Goal: Transaction & Acquisition: Purchase product/service

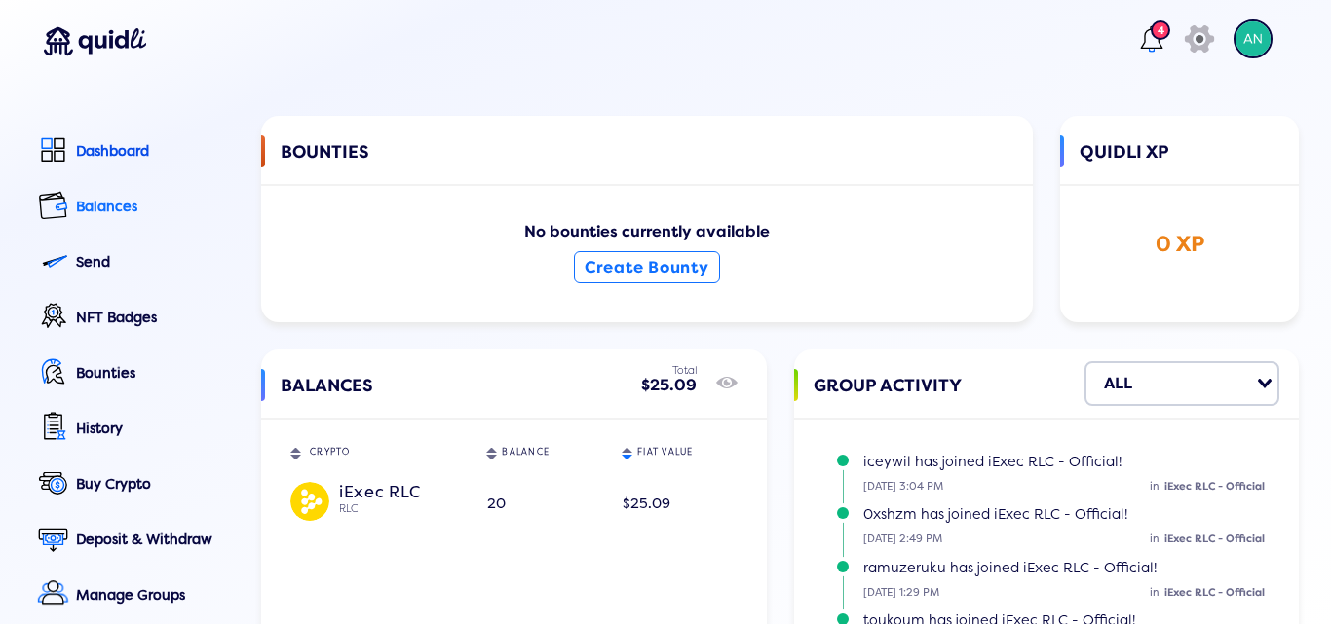
click at [108, 210] on div "Balances" at bounding box center [155, 207] width 158 height 17
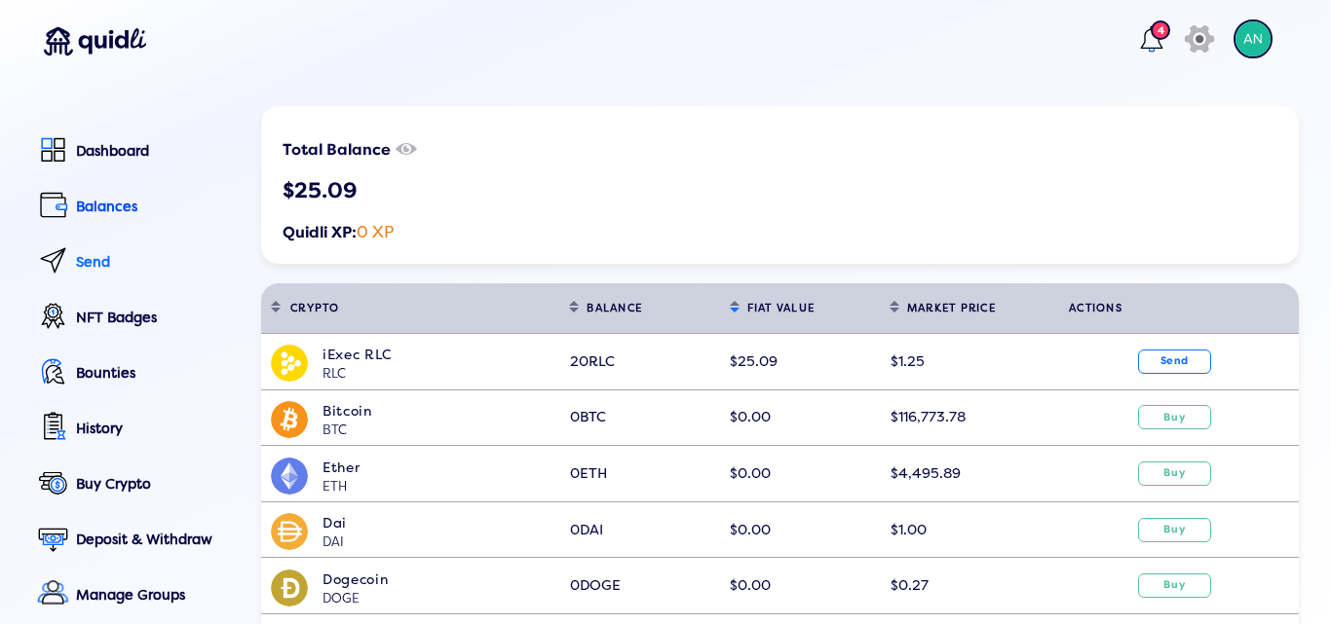
click at [88, 259] on div "Send" at bounding box center [155, 262] width 158 height 17
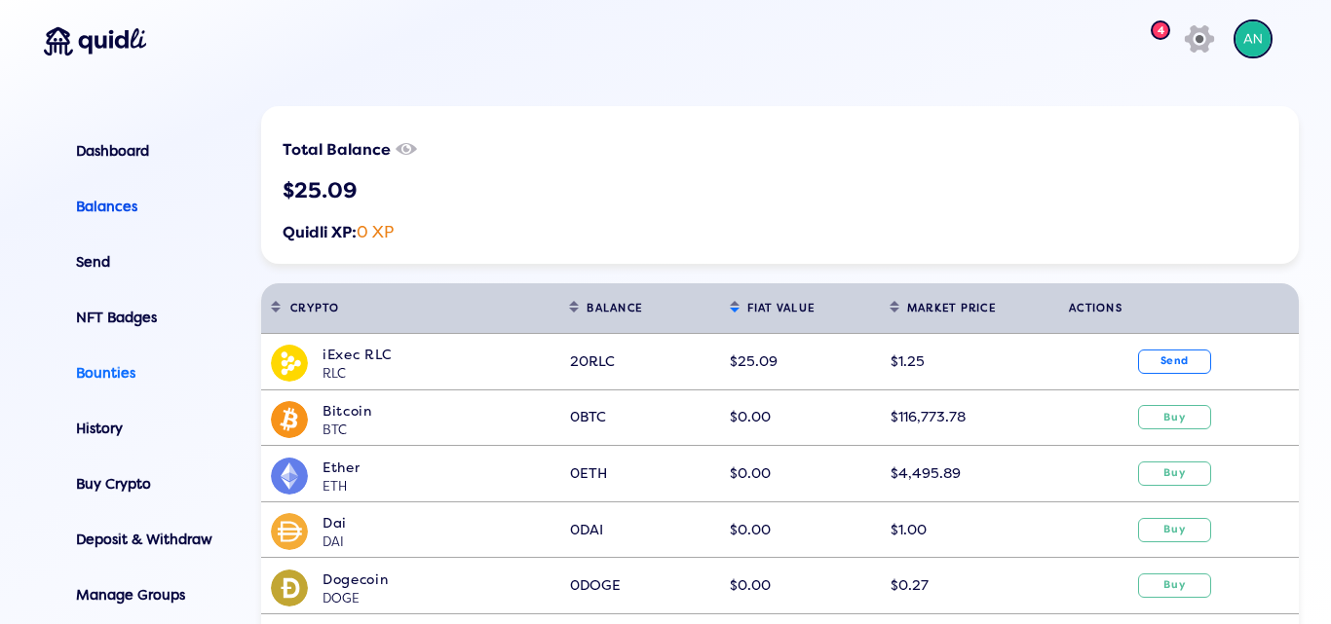
scroll to position [97, 0]
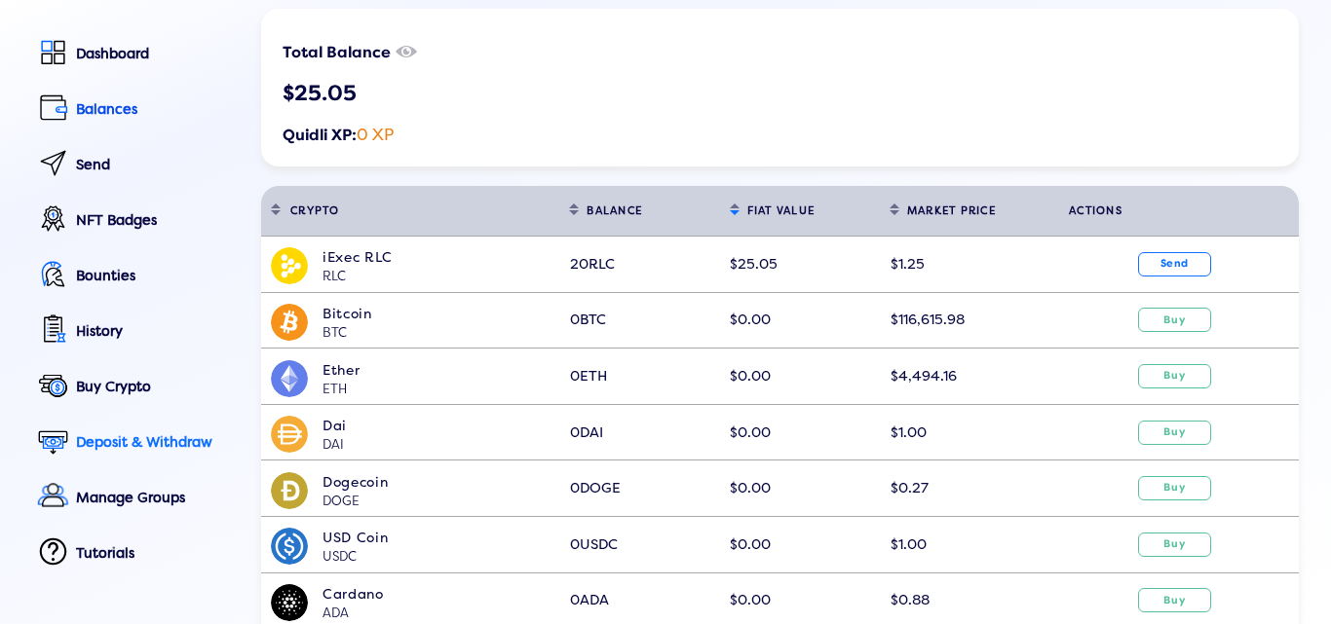
click at [122, 440] on div "Deposit & Withdraw" at bounding box center [155, 443] width 158 height 17
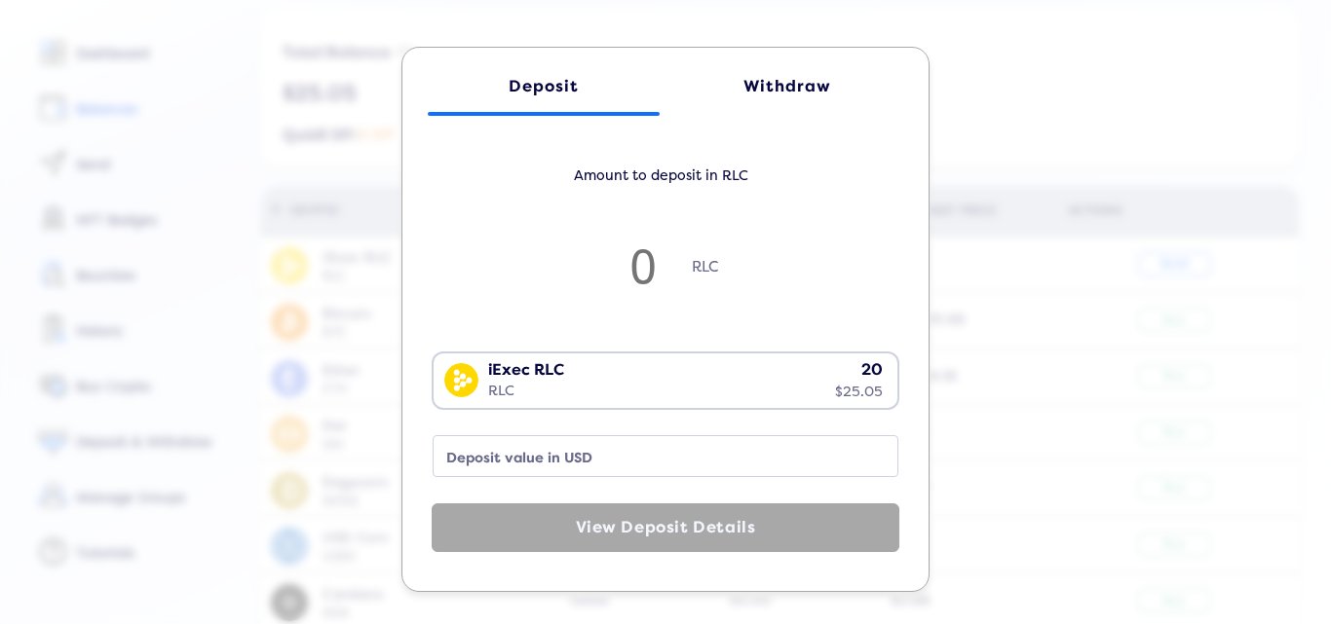
click at [785, 91] on div "Withdraw" at bounding box center [787, 86] width 193 height 19
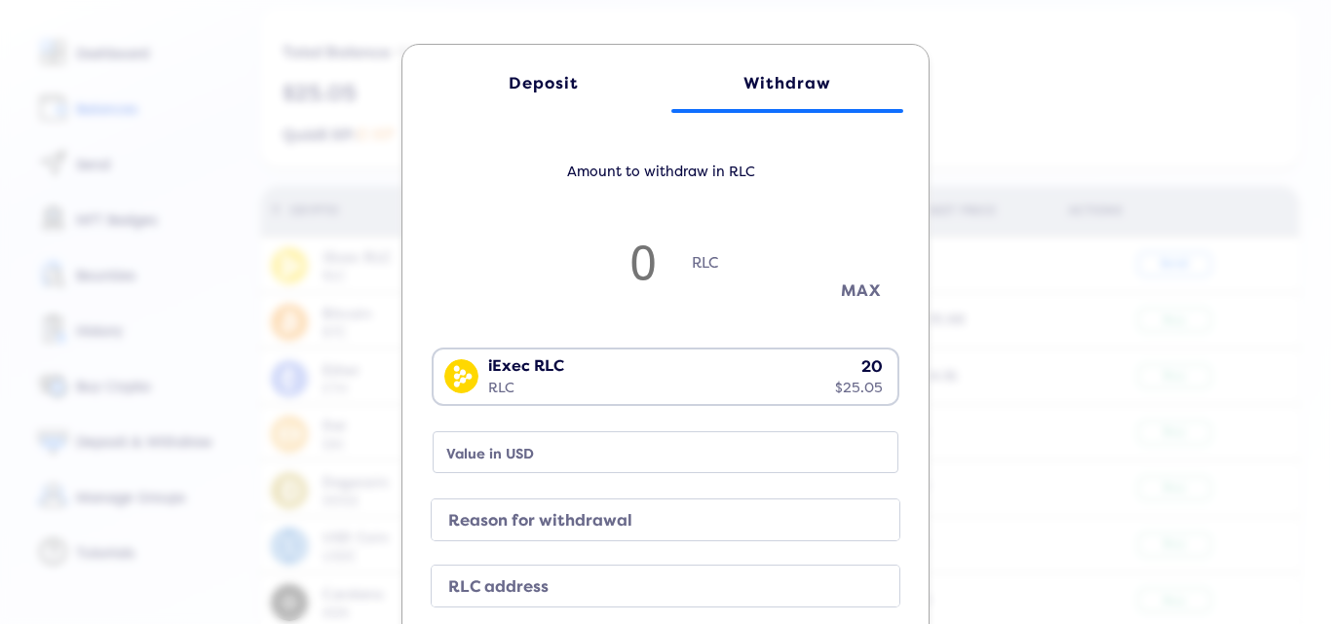
click at [851, 278] on button "MAX" at bounding box center [860, 291] width 97 height 32
type input "19.98"
type input "25.06"
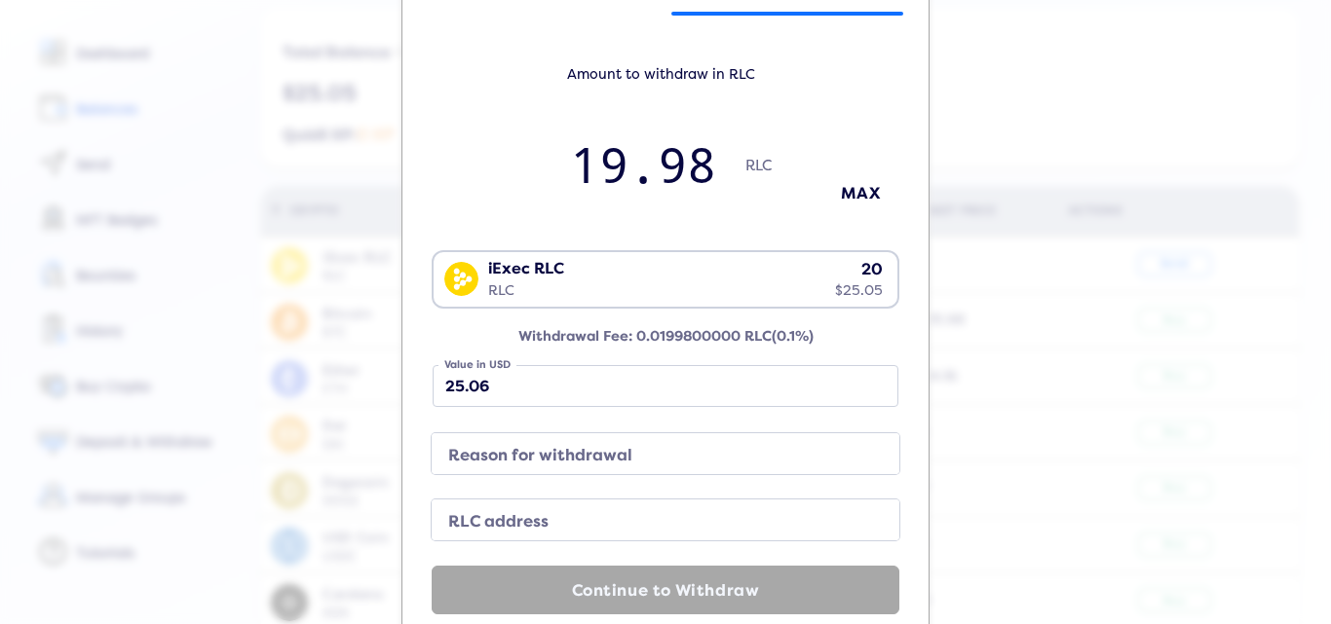
scroll to position [158, 0]
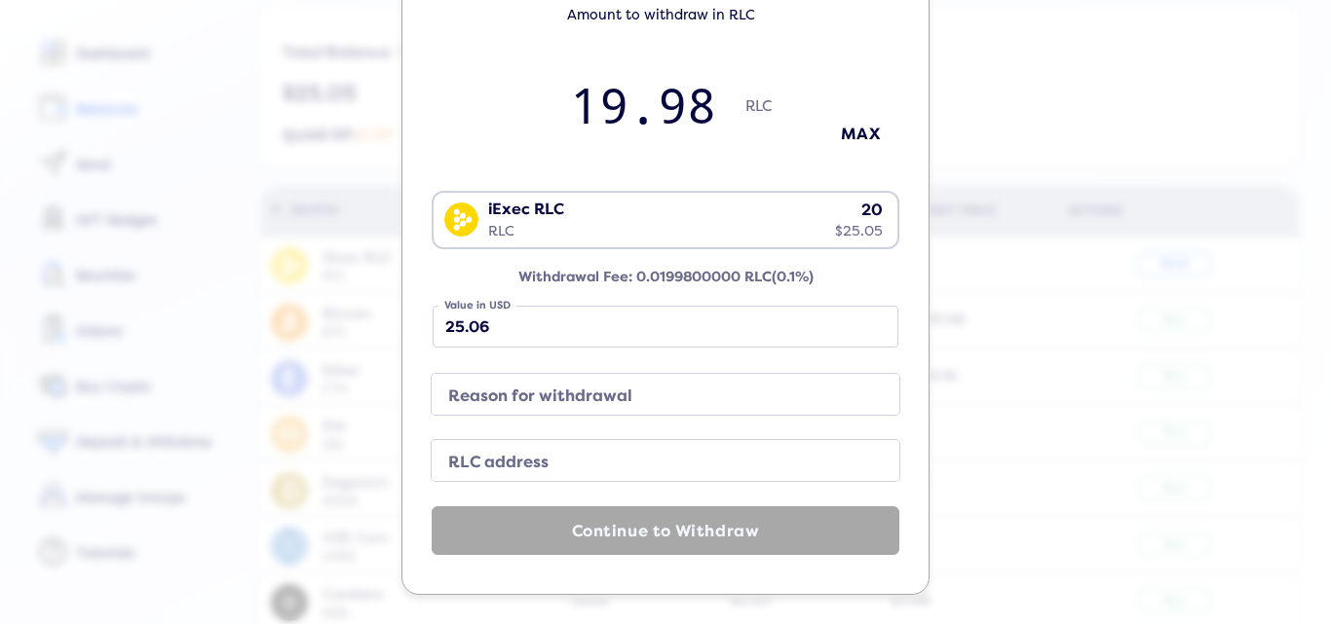
click at [586, 390] on label "Reason for withdrawal" at bounding box center [649, 396] width 421 height 27
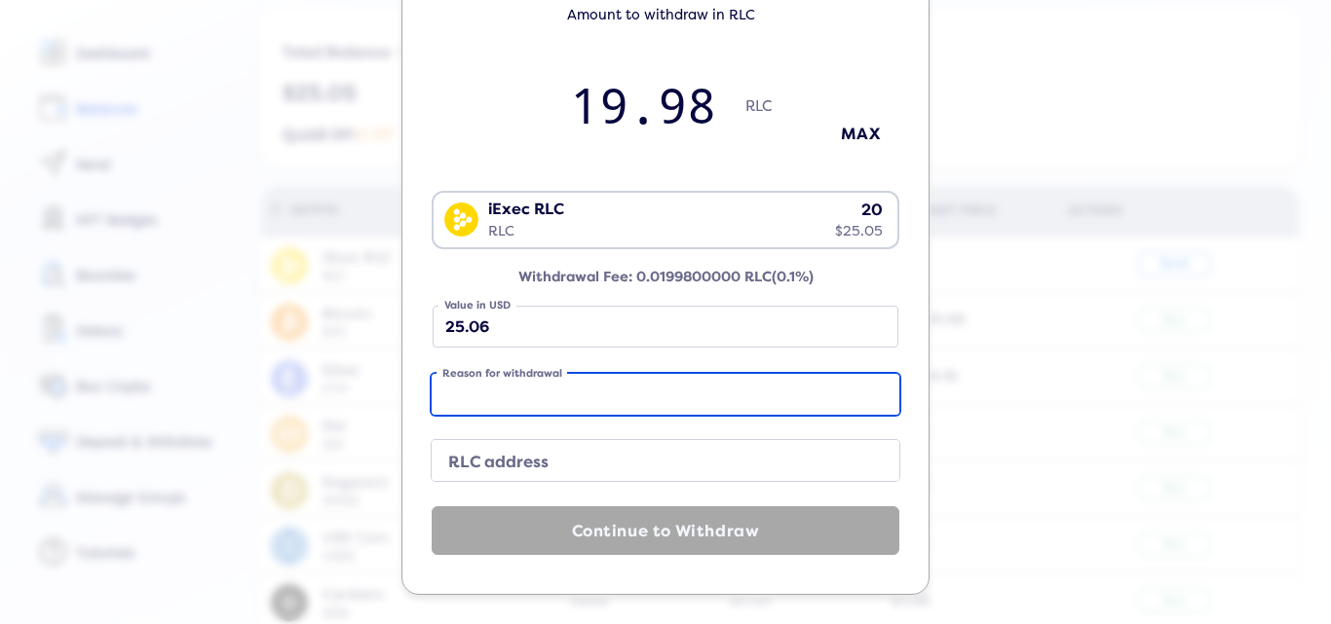
click at [586, 390] on input "Reason for withdrawal" at bounding box center [666, 394] width 468 height 41
type input "entry"
drag, startPoint x: 524, startPoint y: 393, endPoint x: 439, endPoint y: 391, distance: 84.8
click at [423, 395] on div "Amount to withdraw in RLC 19.98 RLC MAX iExec RLC RLC 20 $25.05 Loading... With…" at bounding box center [665, 277] width 487 height 556
click at [480, 389] on input "so" at bounding box center [666, 394] width 468 height 41
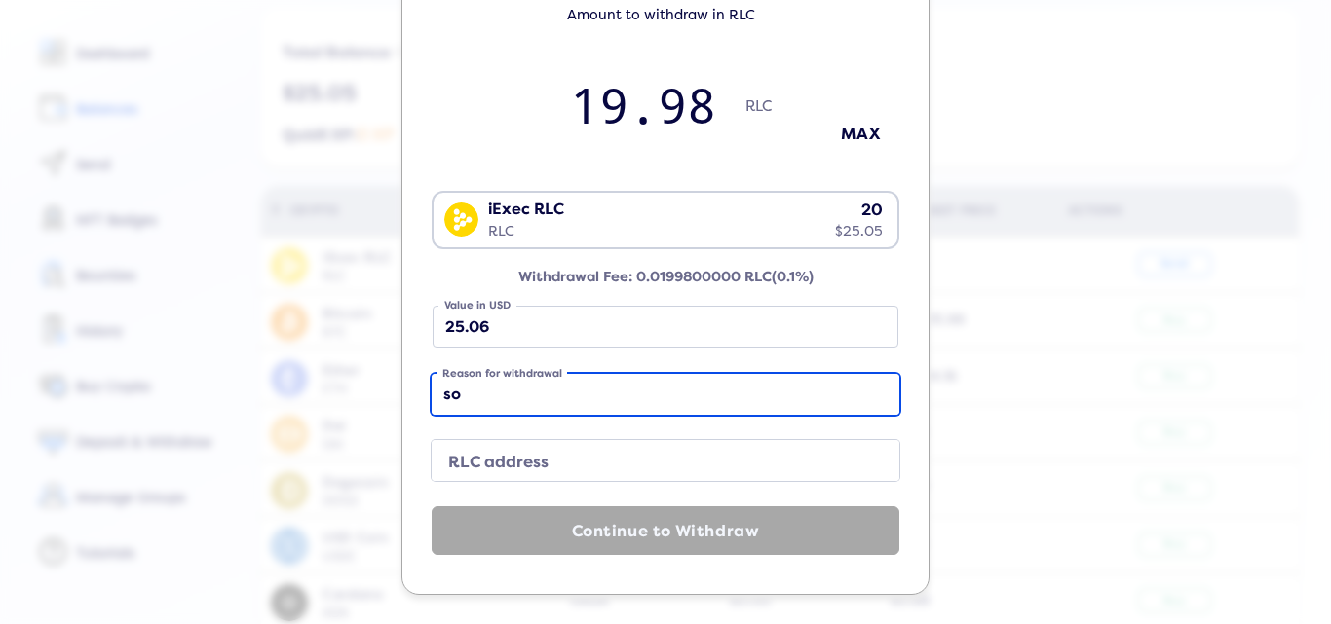
drag, startPoint x: 461, startPoint y: 387, endPoint x: 427, endPoint y: 399, distance: 36.4
click at [432, 397] on input "so" at bounding box center [666, 394] width 468 height 41
type input "spend"
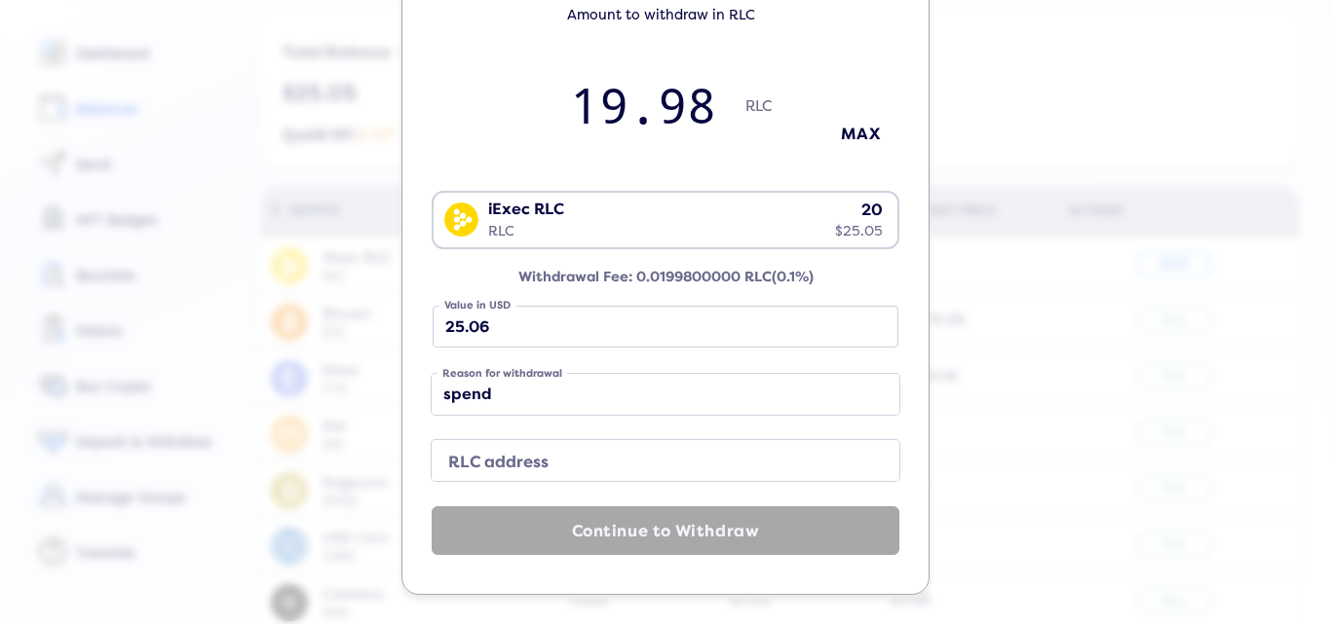
click at [522, 452] on label "RLC address" at bounding box center [649, 462] width 421 height 27
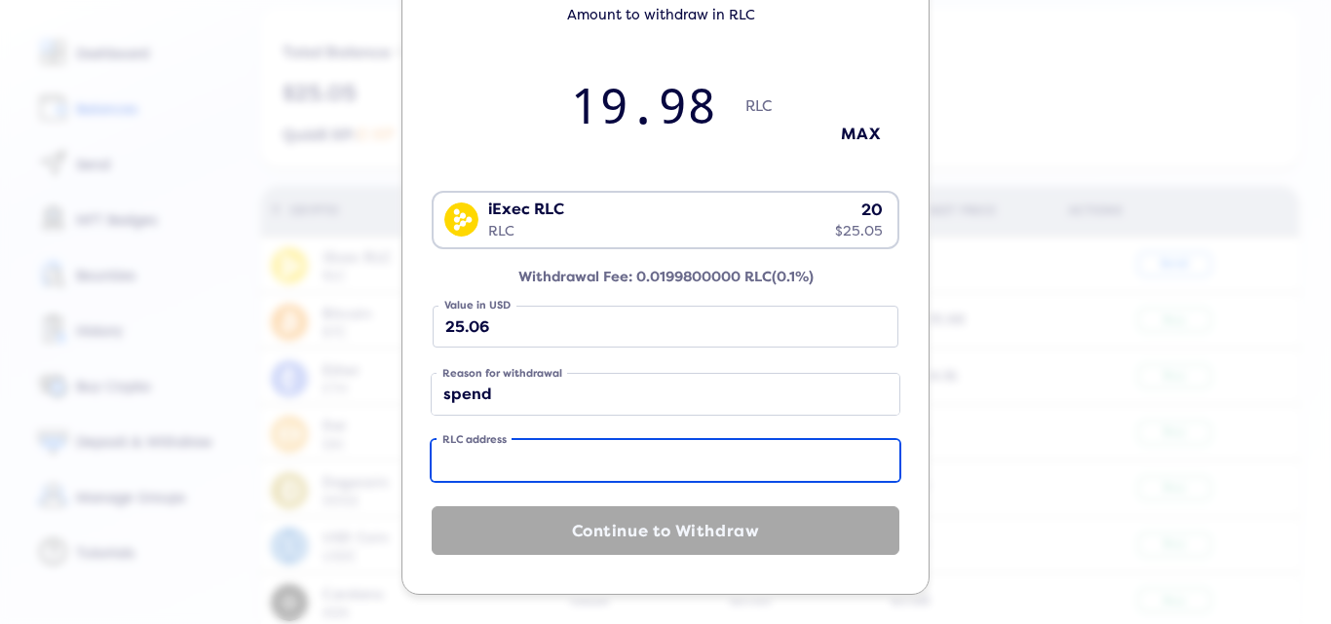
click at [522, 452] on input "RLC address" at bounding box center [666, 460] width 468 height 41
paste input "0xdba5b29561d3df1eb4f66ea364bffca0efdd2e75"
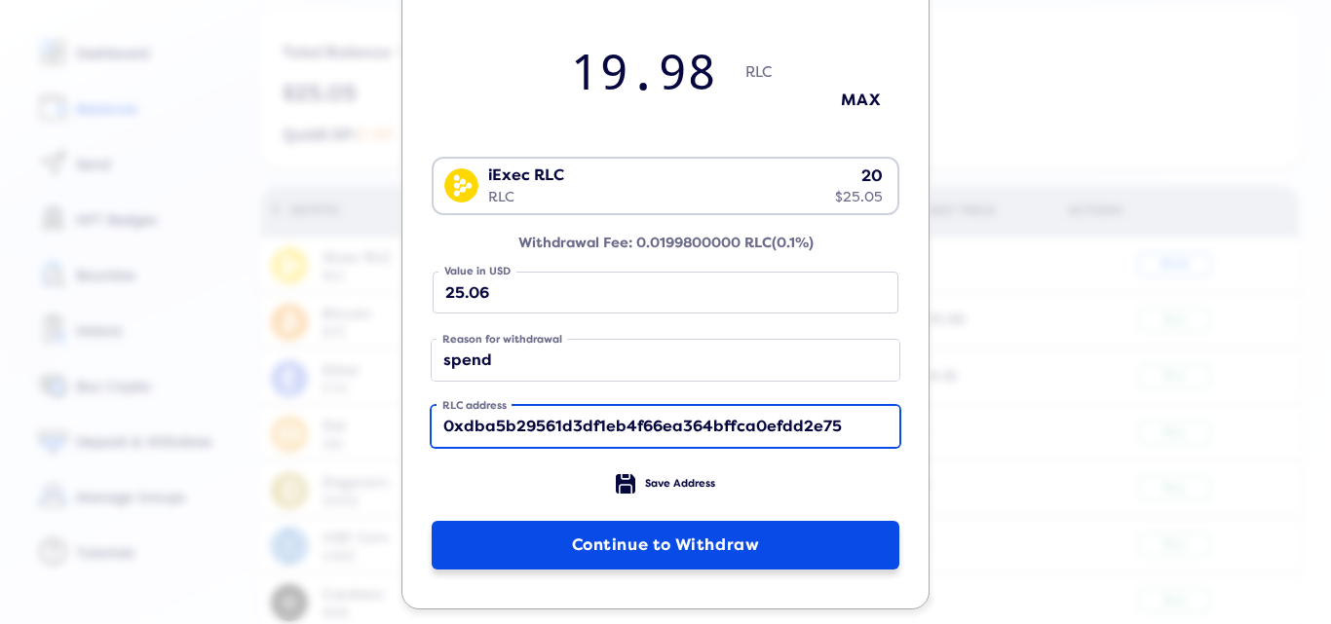
scroll to position [207, 0]
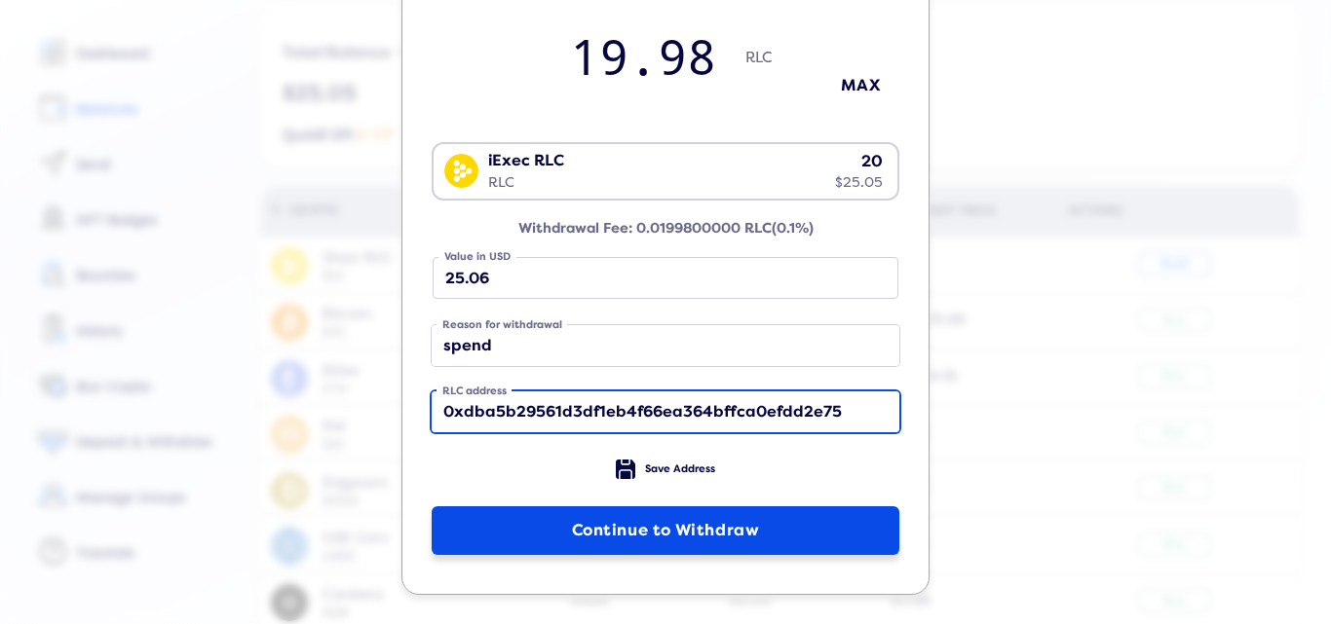
type input "0xdba5b29561d3df1eb4f66ea364bffca0efdd2e75"
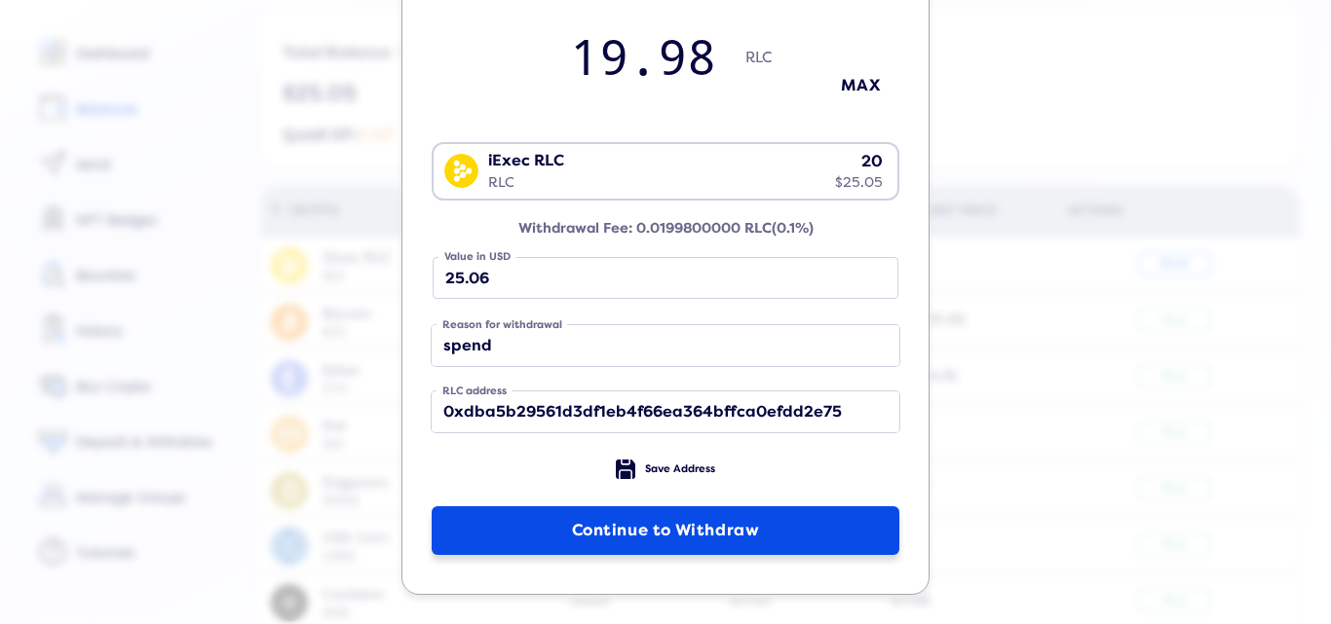
click at [593, 530] on button "Continue to Withdraw" at bounding box center [666, 531] width 468 height 49
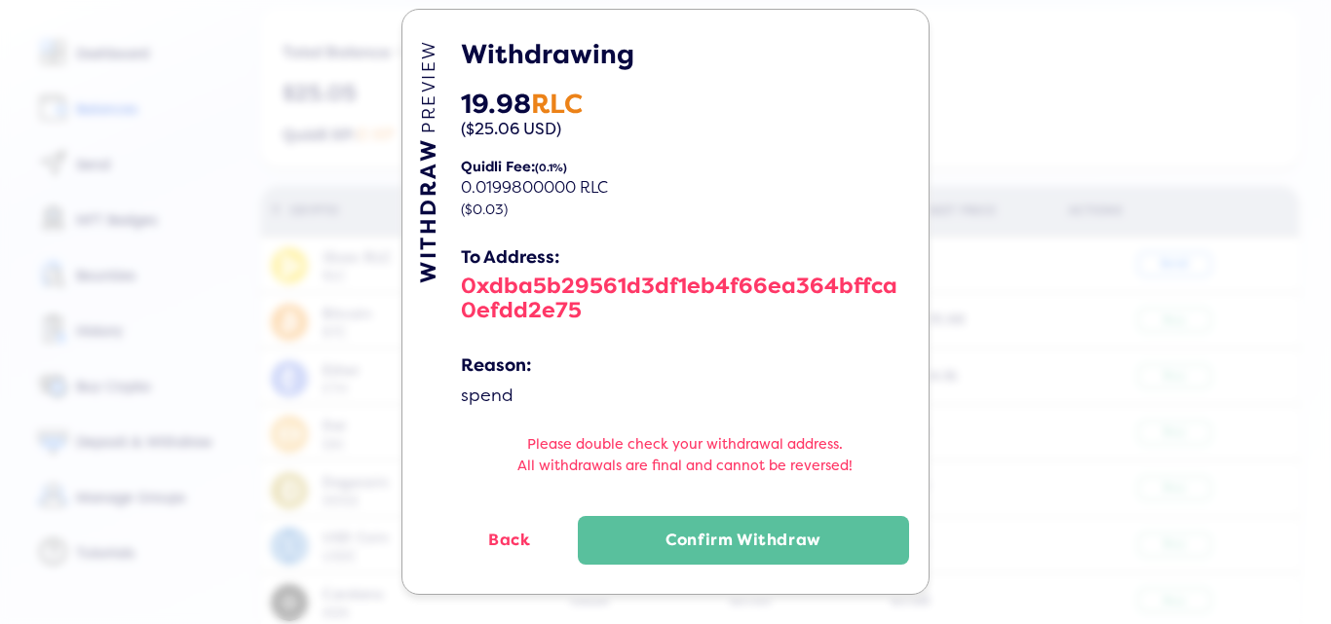
scroll to position [35, 0]
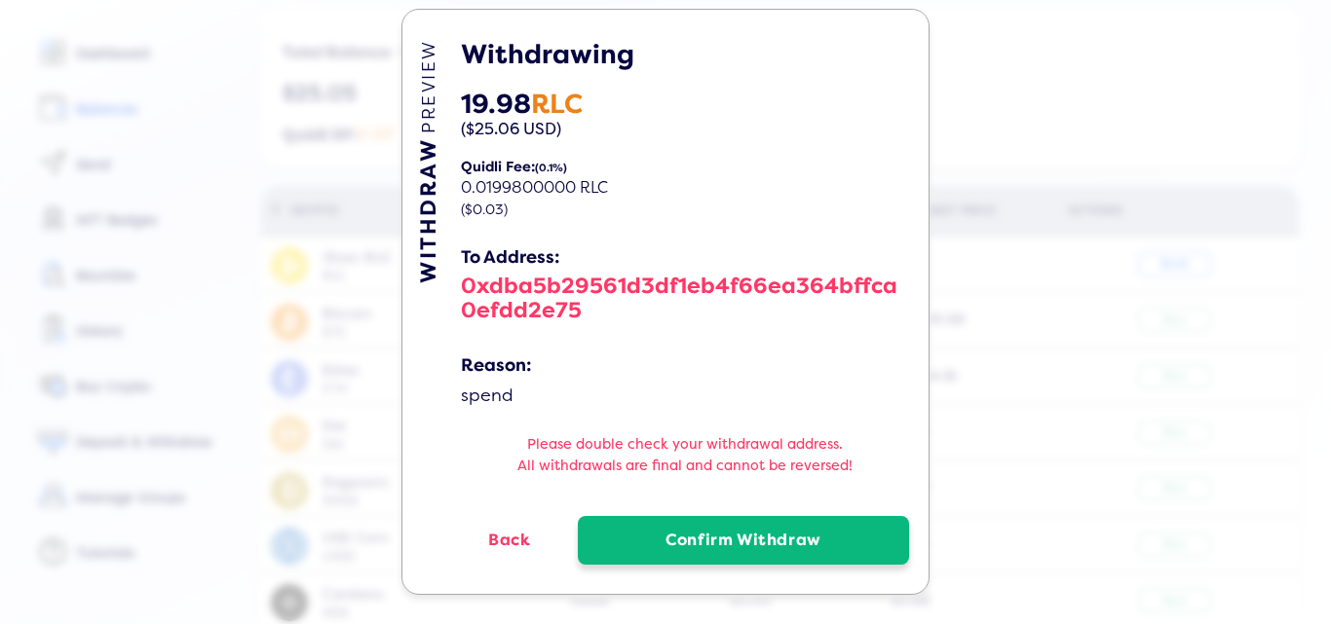
click at [729, 536] on button "Confirm Withdraw" at bounding box center [743, 540] width 331 height 49
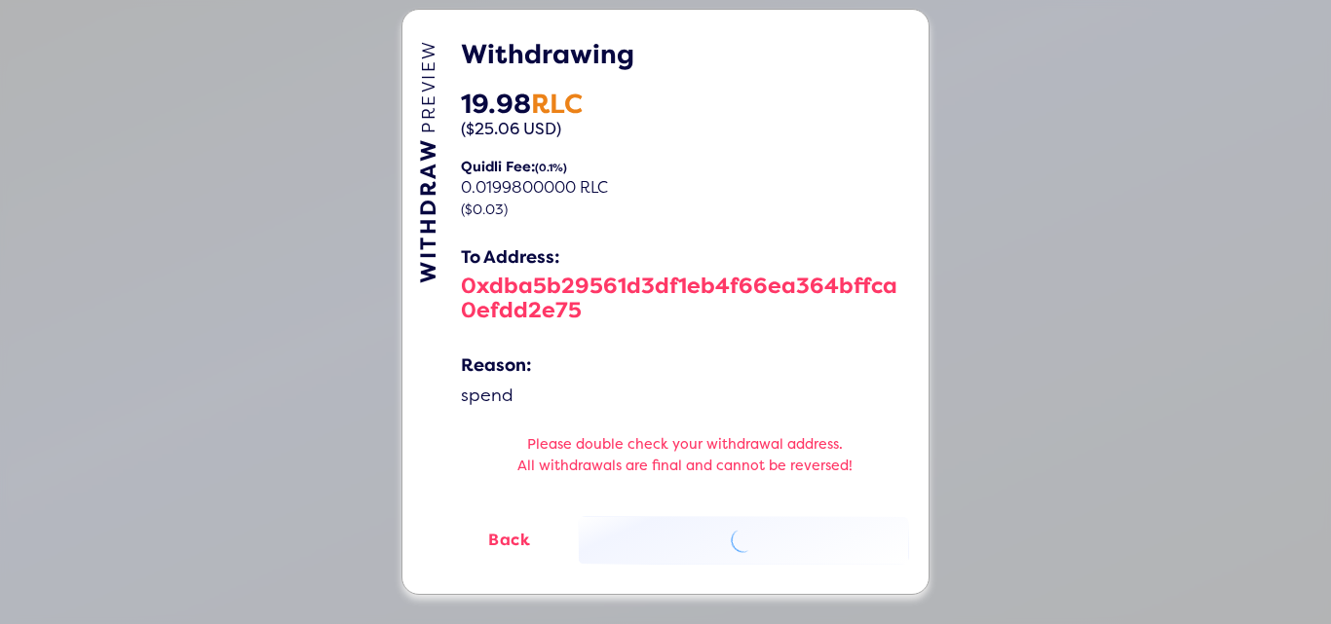
scroll to position [0, 0]
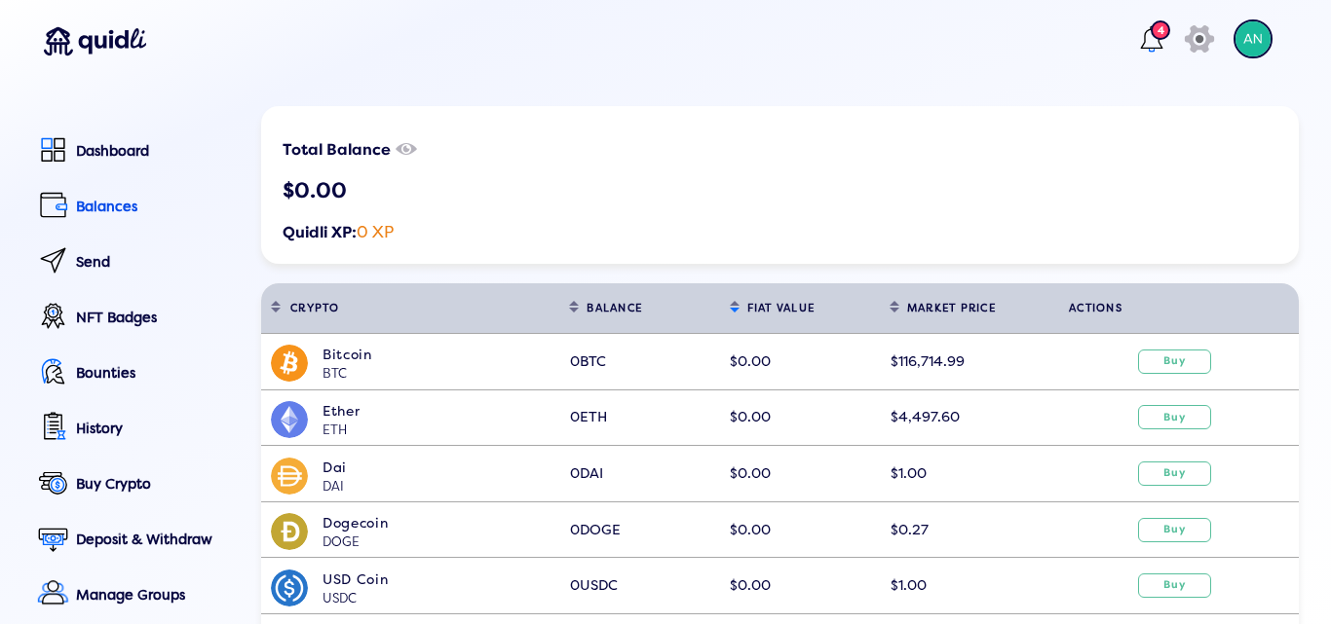
click at [1151, 37] on div "4" at bounding box center [1160, 29] width 19 height 19
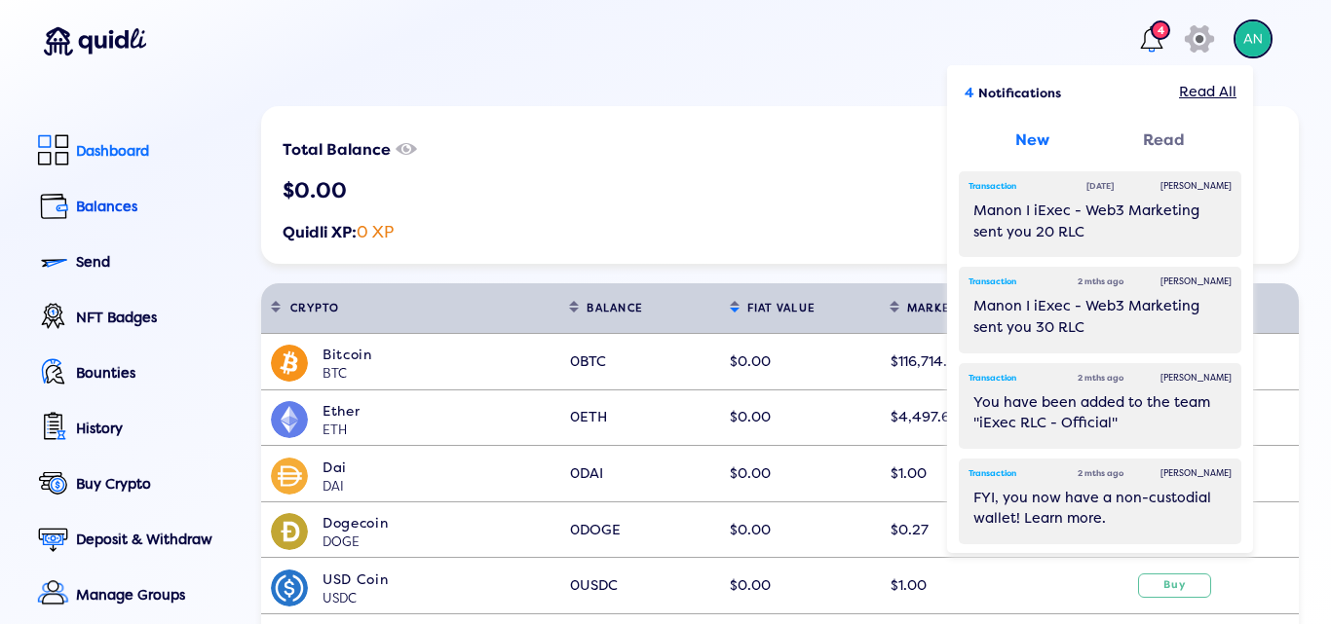
click at [82, 152] on div "Dashboard" at bounding box center [155, 151] width 158 height 17
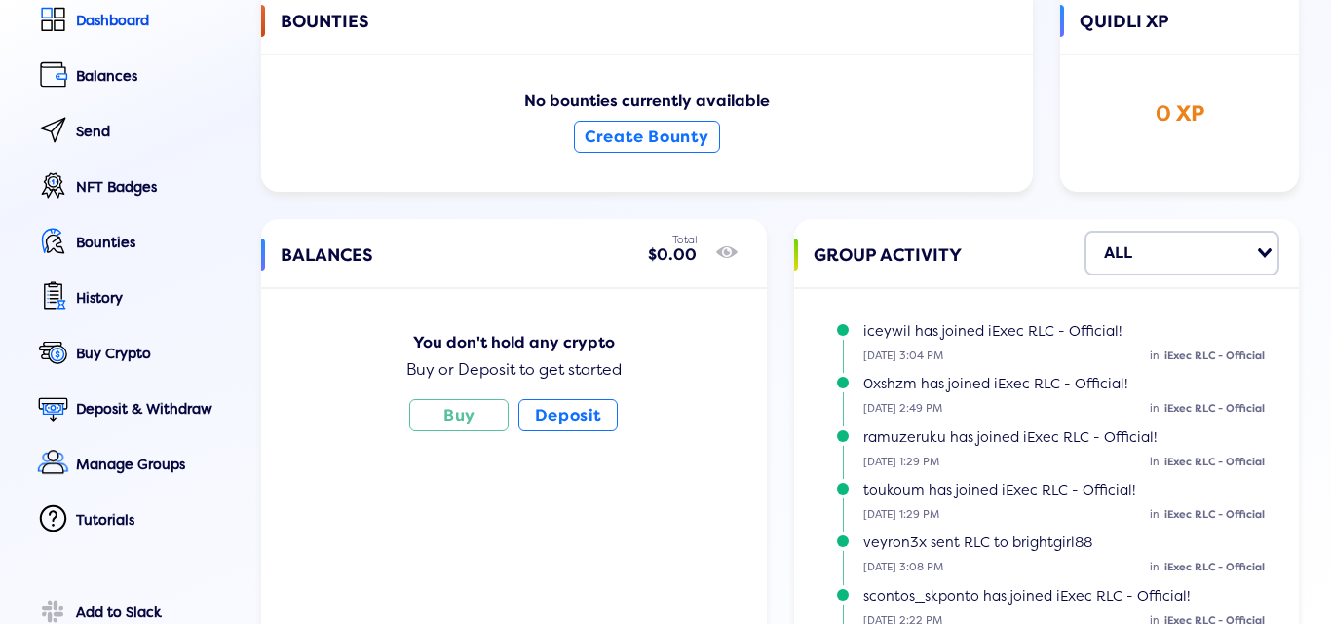
scroll to position [97, 0]
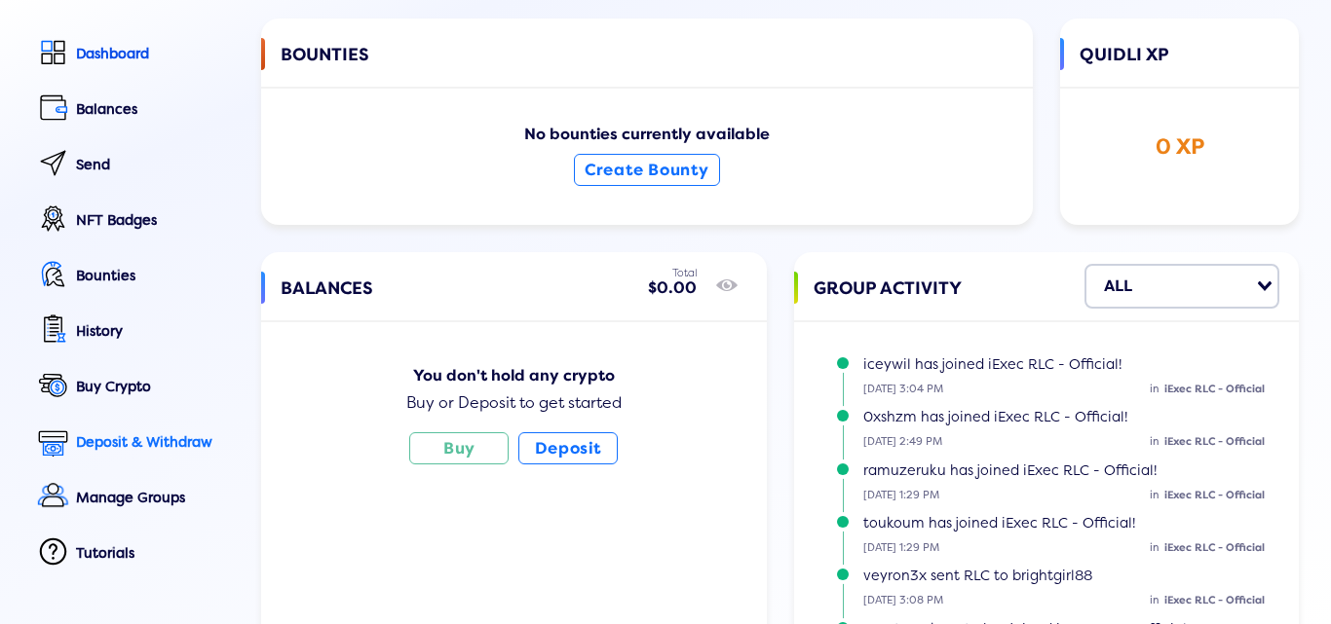
click at [132, 441] on div "Deposit & Withdraw" at bounding box center [155, 443] width 158 height 17
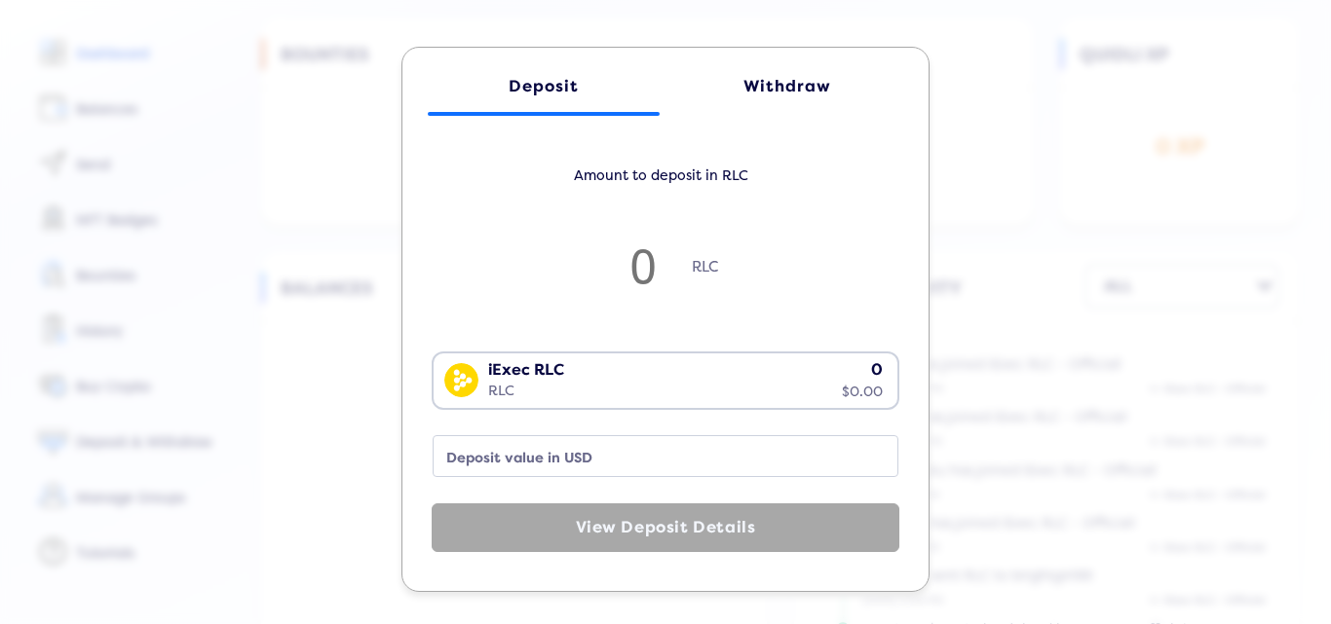
click at [1229, 194] on div "Deposit Withdraw Amount to deposit in RLC RLC iExec RLC RLC 0 $0.00 Loading... …" at bounding box center [665, 312] width 1331 height 624
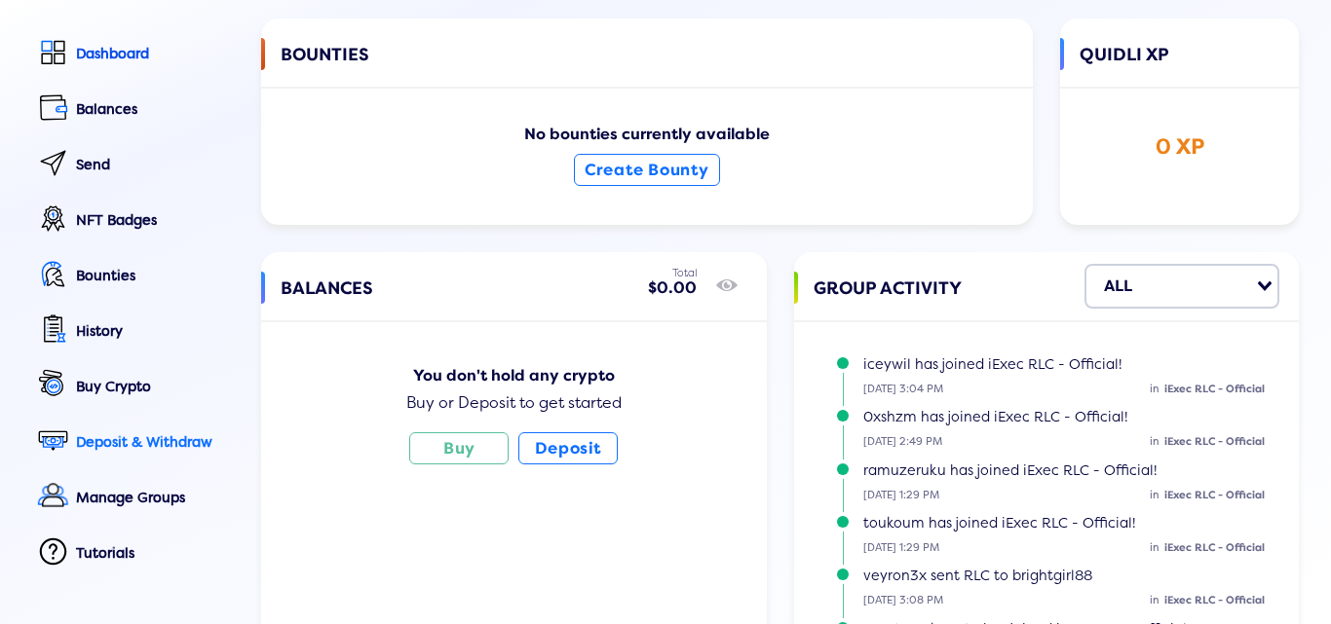
click at [109, 438] on div "Deposit & Withdraw" at bounding box center [155, 443] width 158 height 17
click at [1086, 365] on div "Deposit Withdraw Amount to deposit in RLC RLC iExec RLC RLC 0 $0.00 Loading... …" at bounding box center [665, 300] width 1331 height 624
click at [120, 440] on div "Deposit & Withdraw" at bounding box center [155, 443] width 158 height 17
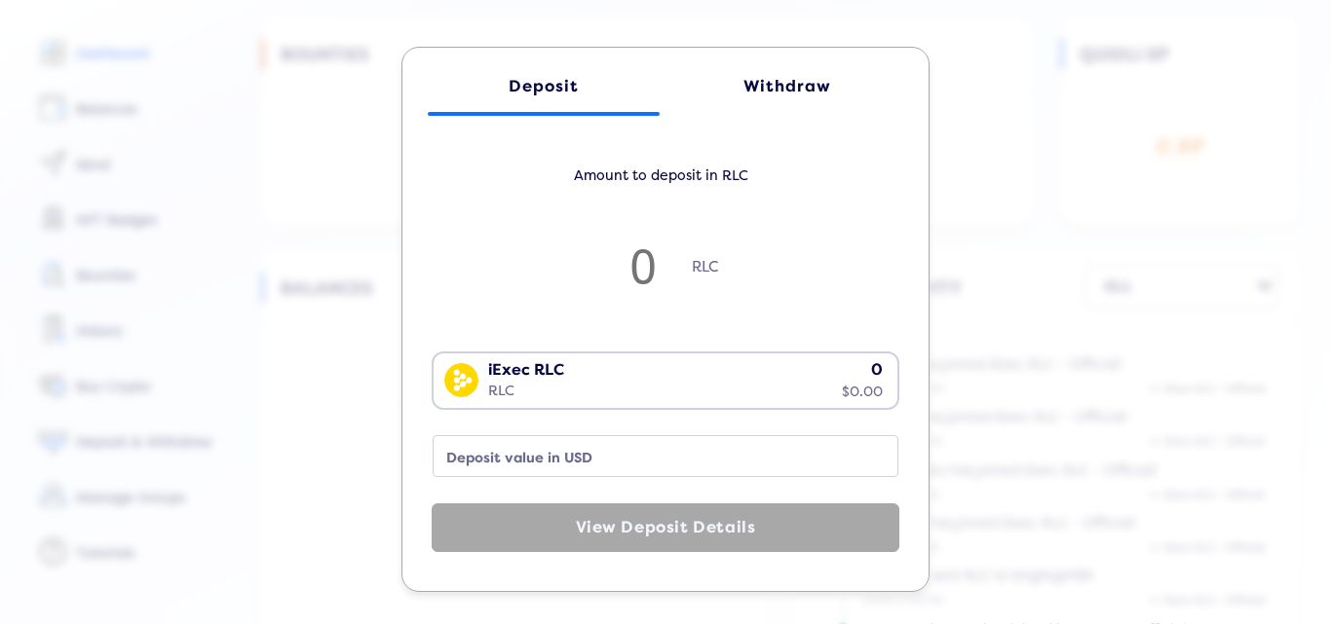
click at [779, 91] on div "Withdraw" at bounding box center [787, 86] width 193 height 19
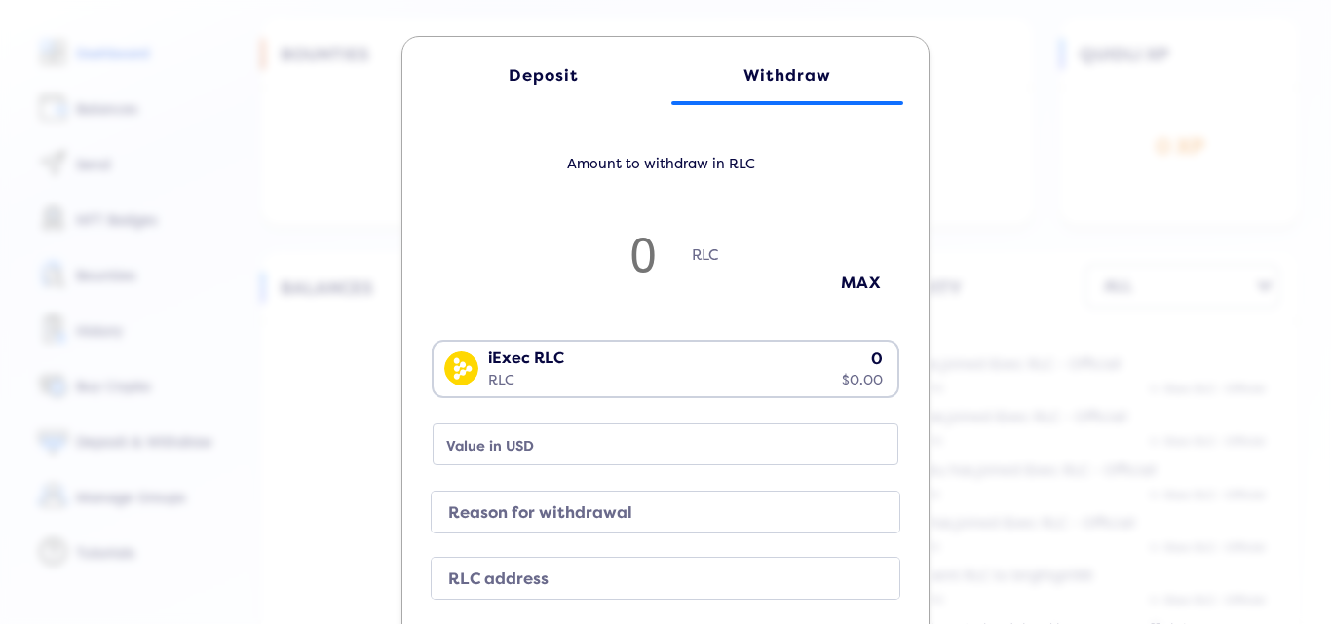
scroll to position [0, 0]
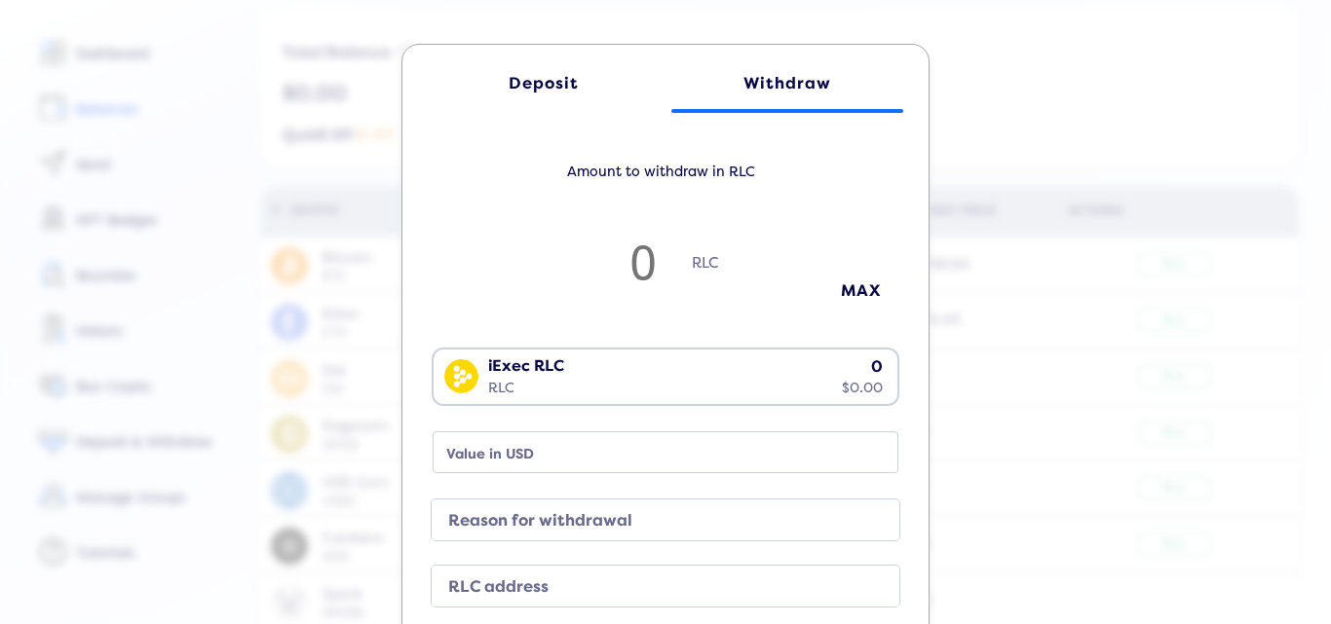
click at [531, 82] on div "Deposit" at bounding box center [543, 83] width 193 height 19
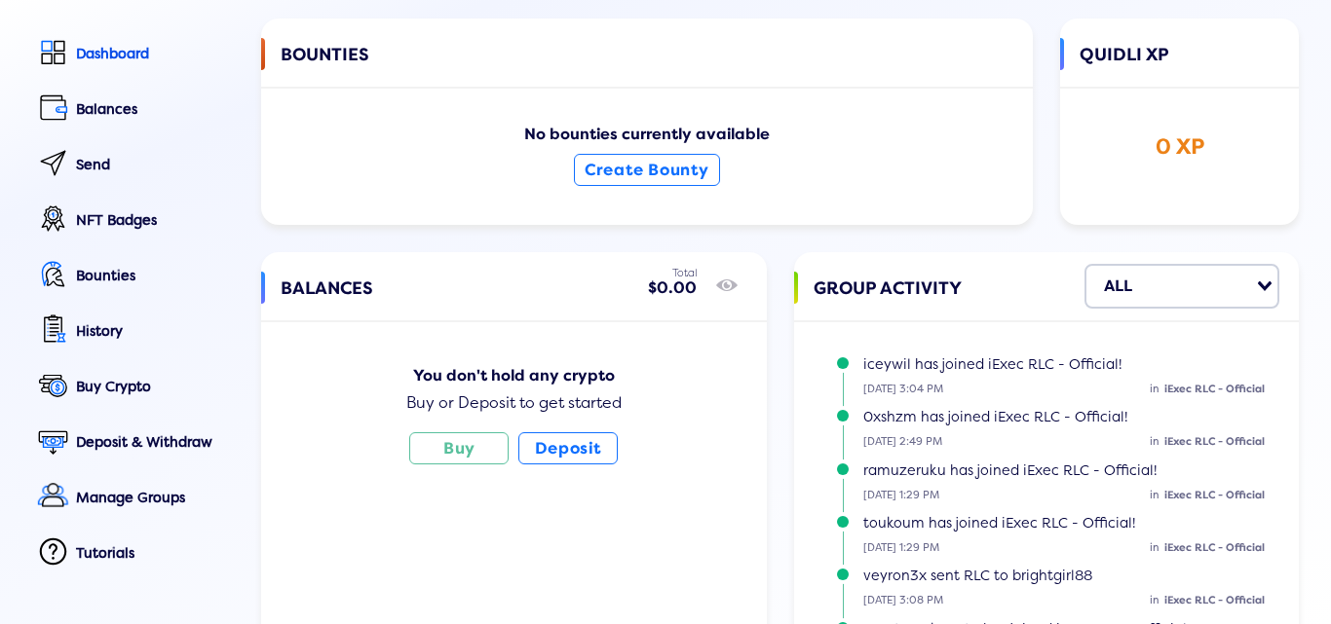
click at [1142, 221] on div "Deposit Withdraw Amount to deposit in RLC RLC iExec RLC RLC 0 $0.00 Loading... …" at bounding box center [665, 300] width 1331 height 624
click at [116, 330] on div "History" at bounding box center [155, 331] width 158 height 17
click at [117, 326] on div "History" at bounding box center [155, 331] width 158 height 17
select select "50"
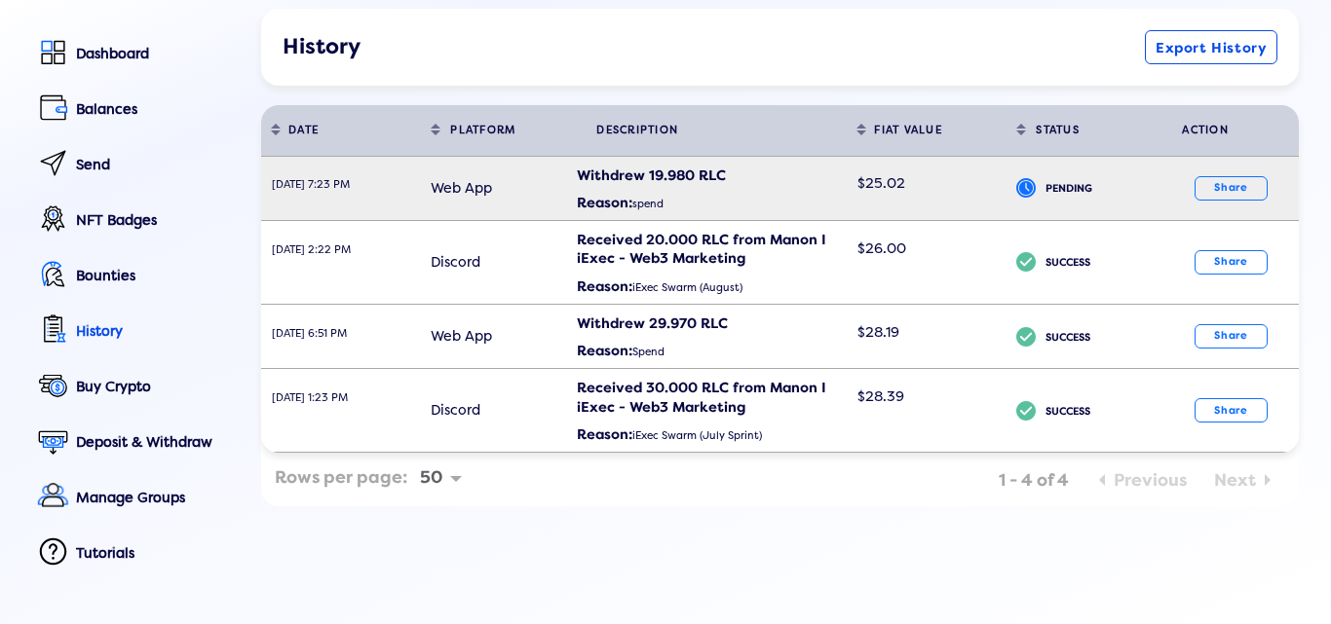
click at [1017, 188] on icon at bounding box center [1026, 187] width 19 height 19
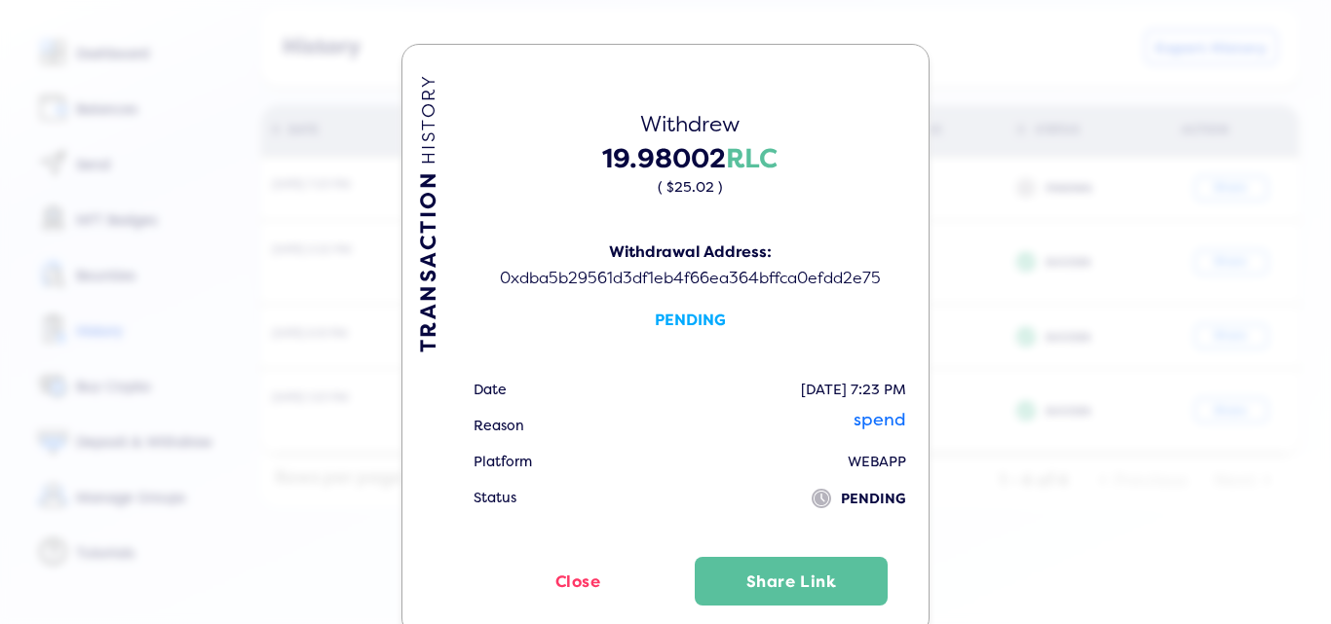
scroll to position [41, 0]
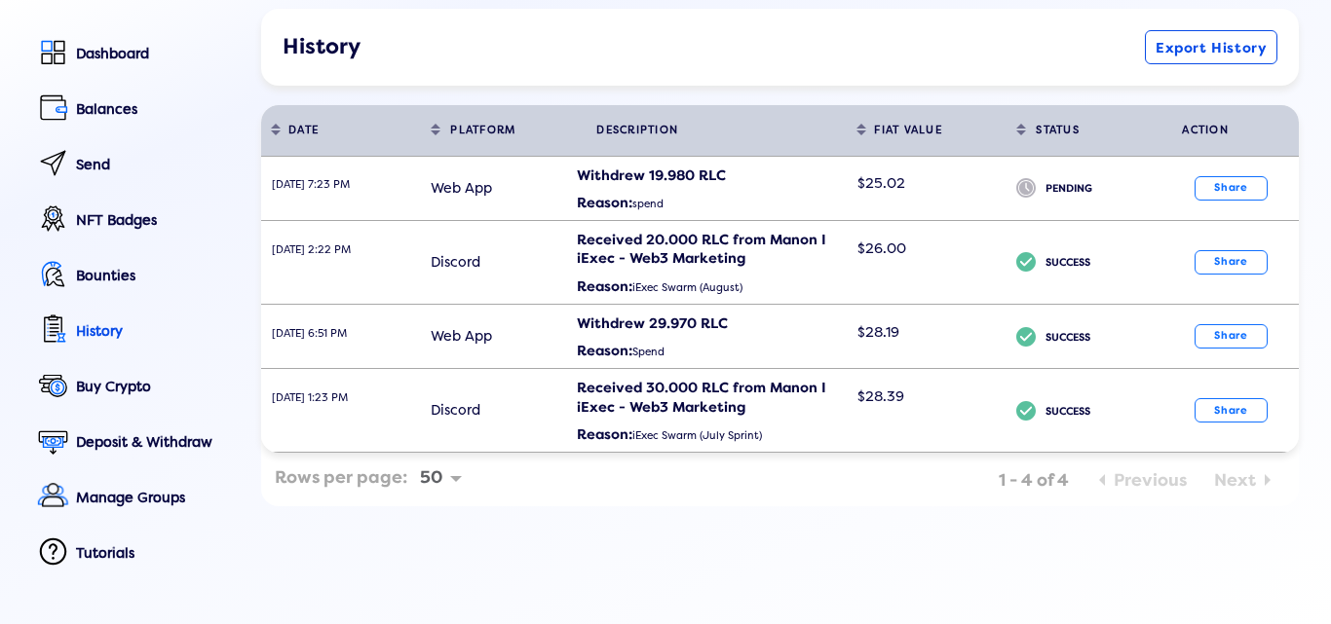
click at [310, 268] on div "TRANSACTION HISTORY Withdrew 19.98002 RLC ( $25.02 ) Withdrawal Address: 0xdba5…" at bounding box center [665, 300] width 1331 height 624
